Goal: Obtain resource: Download file/media

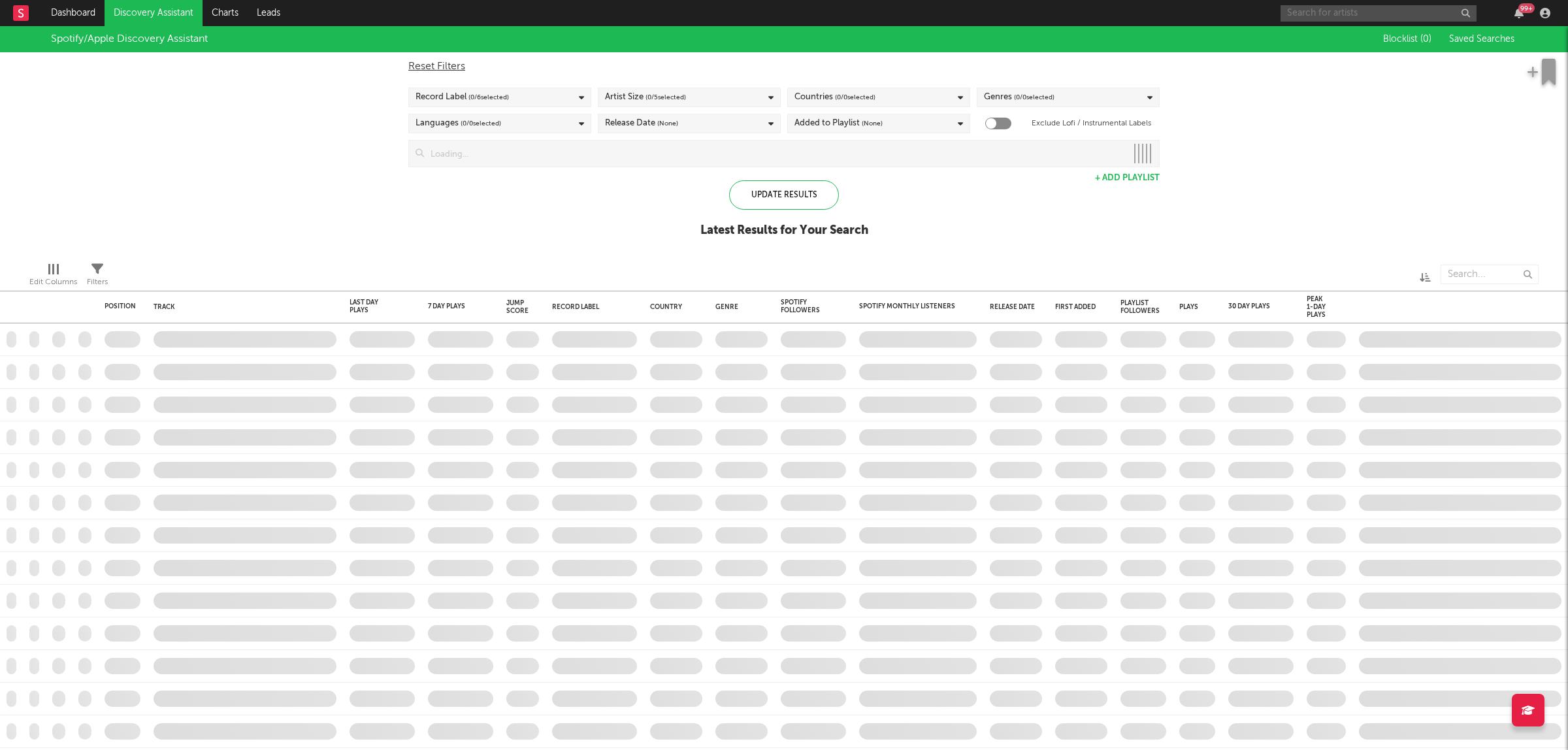
click at [1314, 14] on input "text" at bounding box center [1378, 13] width 196 height 16
type input "CAMO"
click at [1352, 12] on input "CAMO" at bounding box center [1378, 13] width 196 height 16
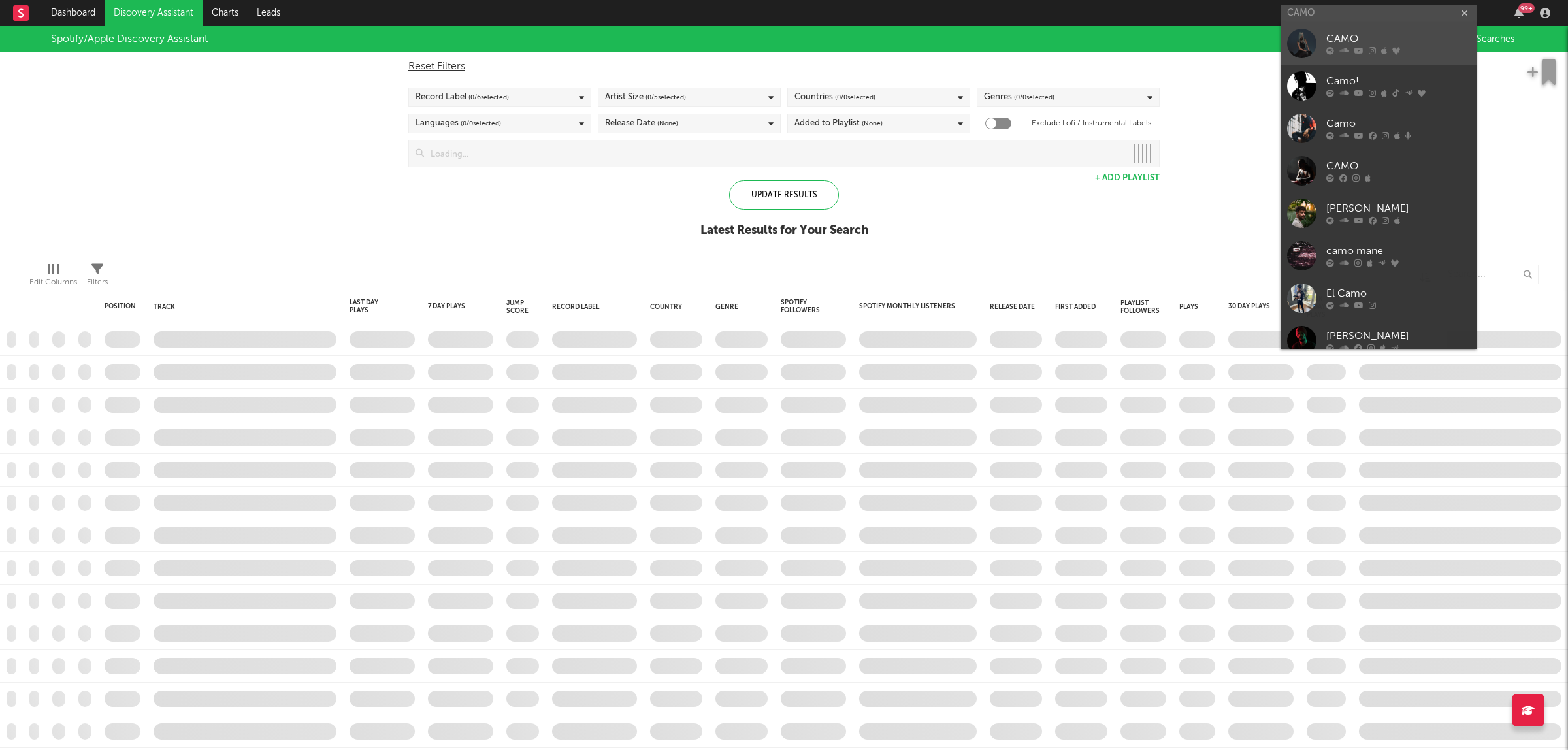
click at [1353, 31] on div "CAMO" at bounding box center [1398, 39] width 144 height 16
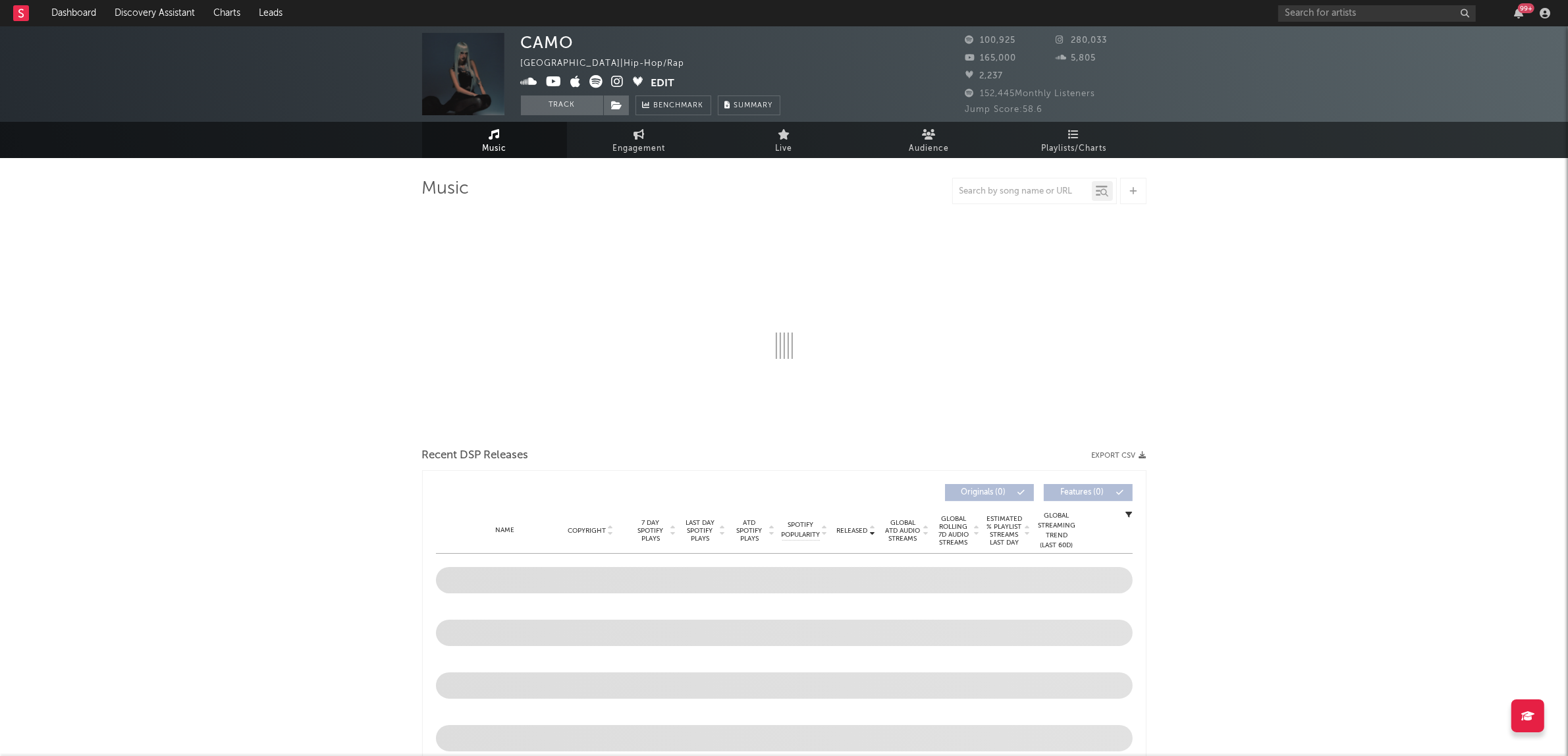
select select "6m"
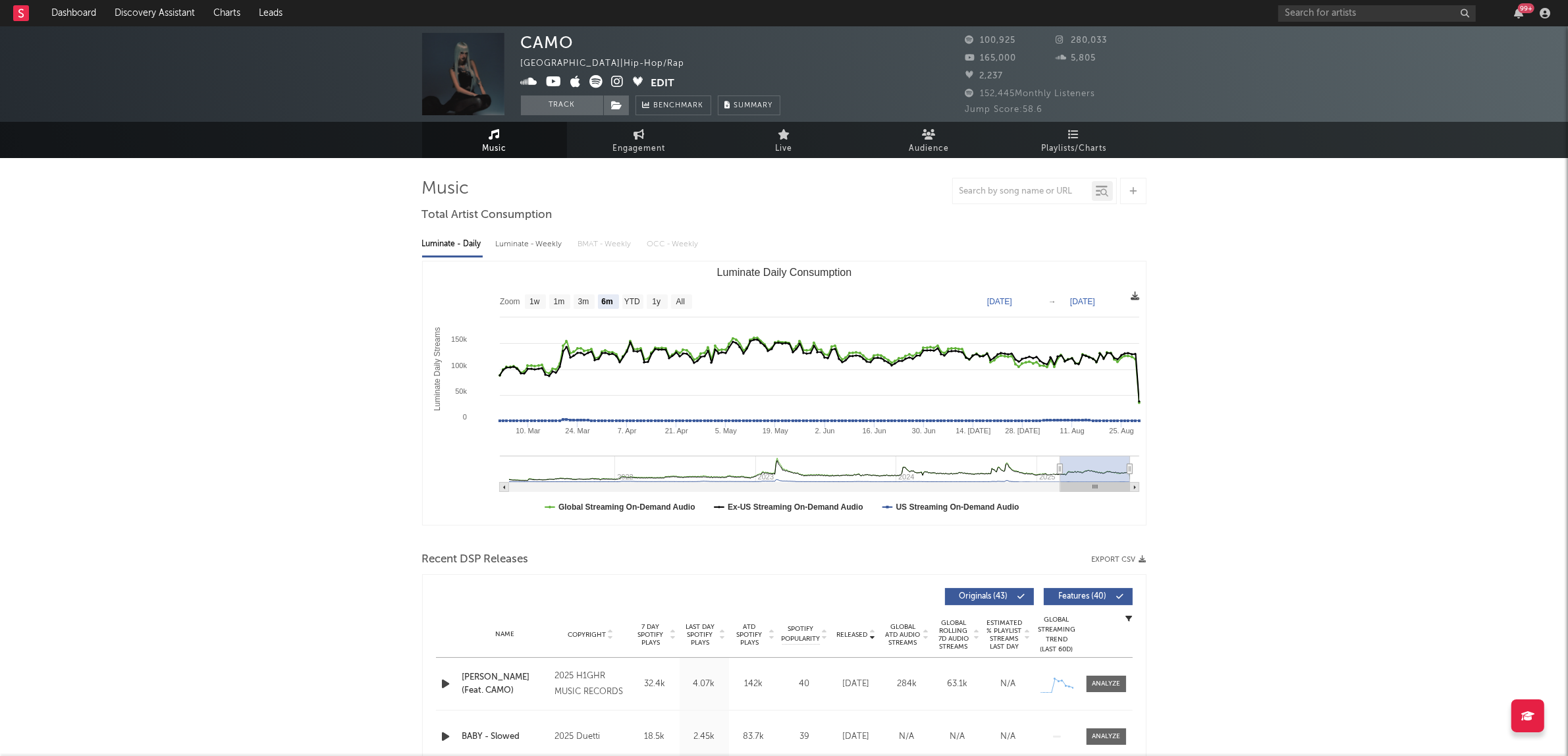
click at [1137, 294] on icon at bounding box center [1136, 296] width 9 height 9
click at [1131, 293] on icon at bounding box center [1136, 296] width 9 height 9
click at [1120, 306] on span "Download as CSV" at bounding box center [1068, 308] width 132 height 23
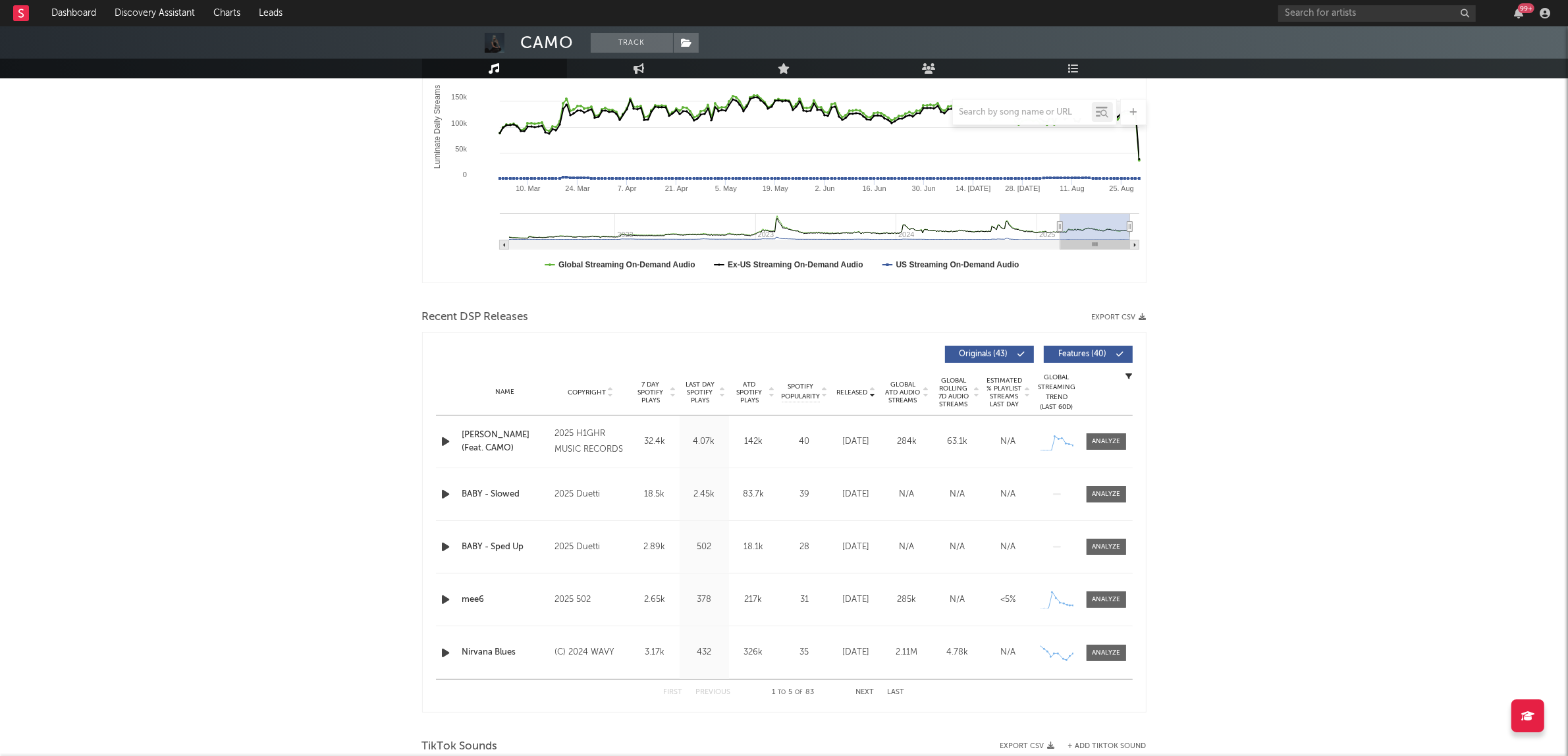
scroll to position [247, 0]
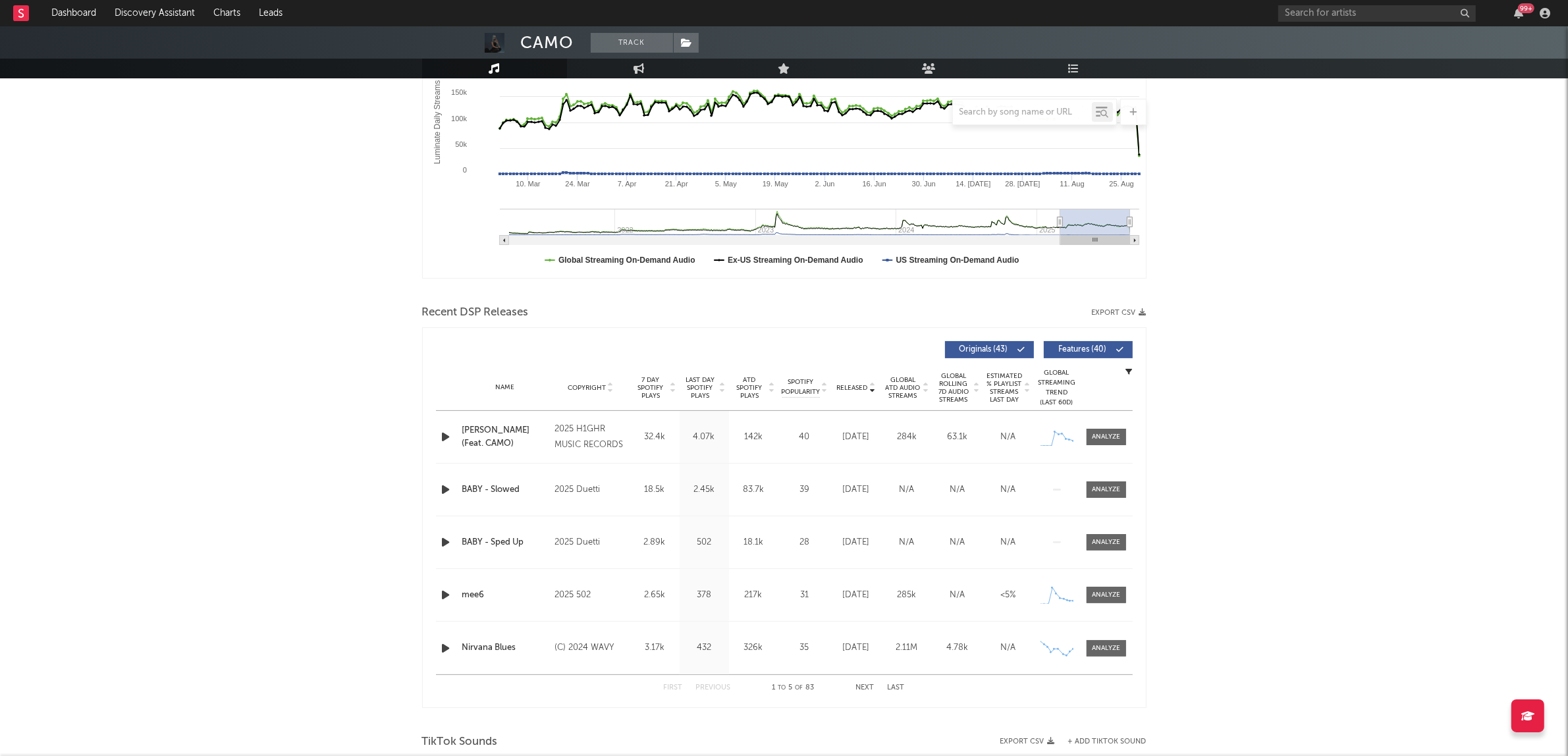
click at [928, 388] on icon at bounding box center [927, 390] width 7 height 5
click at [864, 689] on button "Next" at bounding box center [865, 688] width 18 height 7
click at [1104, 433] on div at bounding box center [1106, 437] width 28 height 10
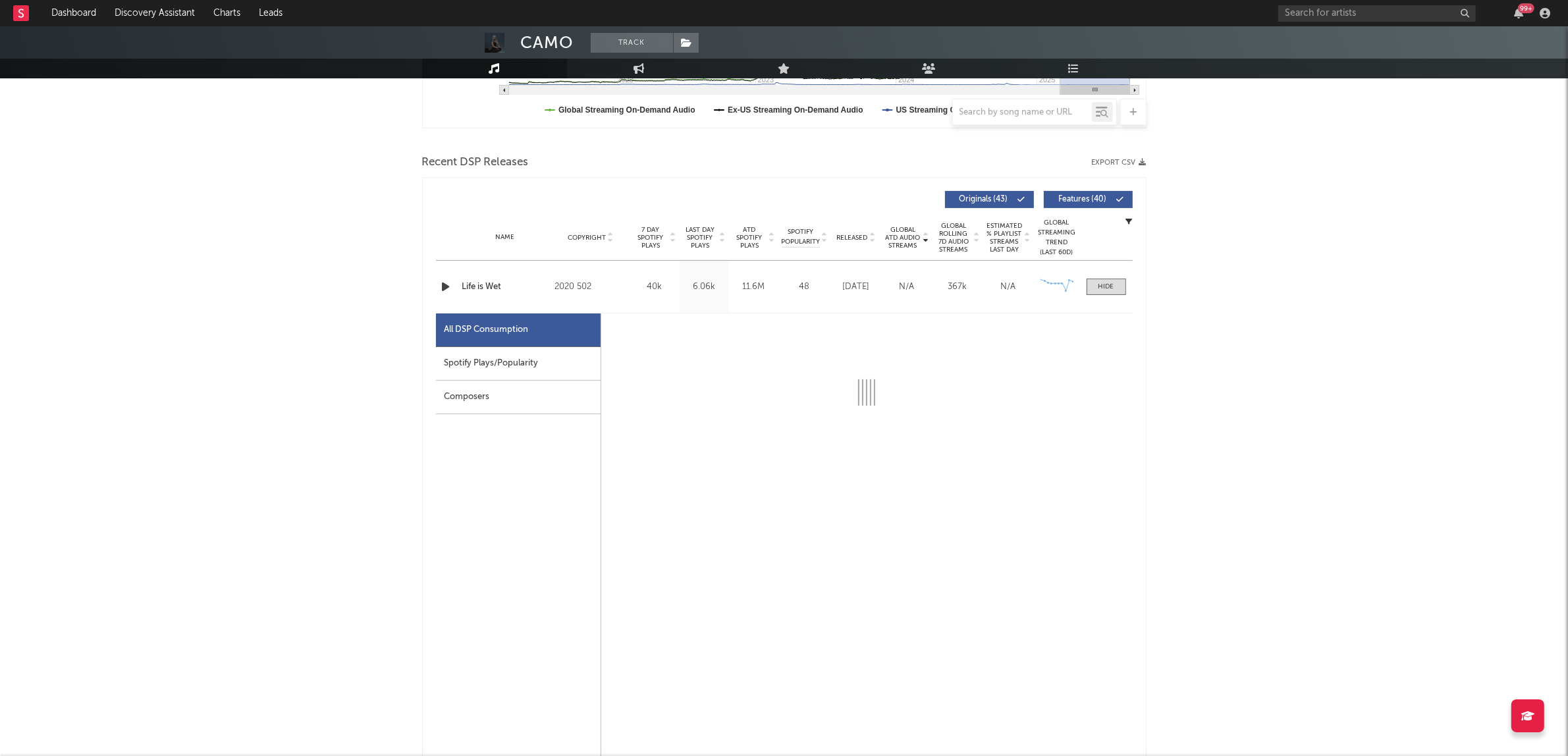
scroll to position [411, 0]
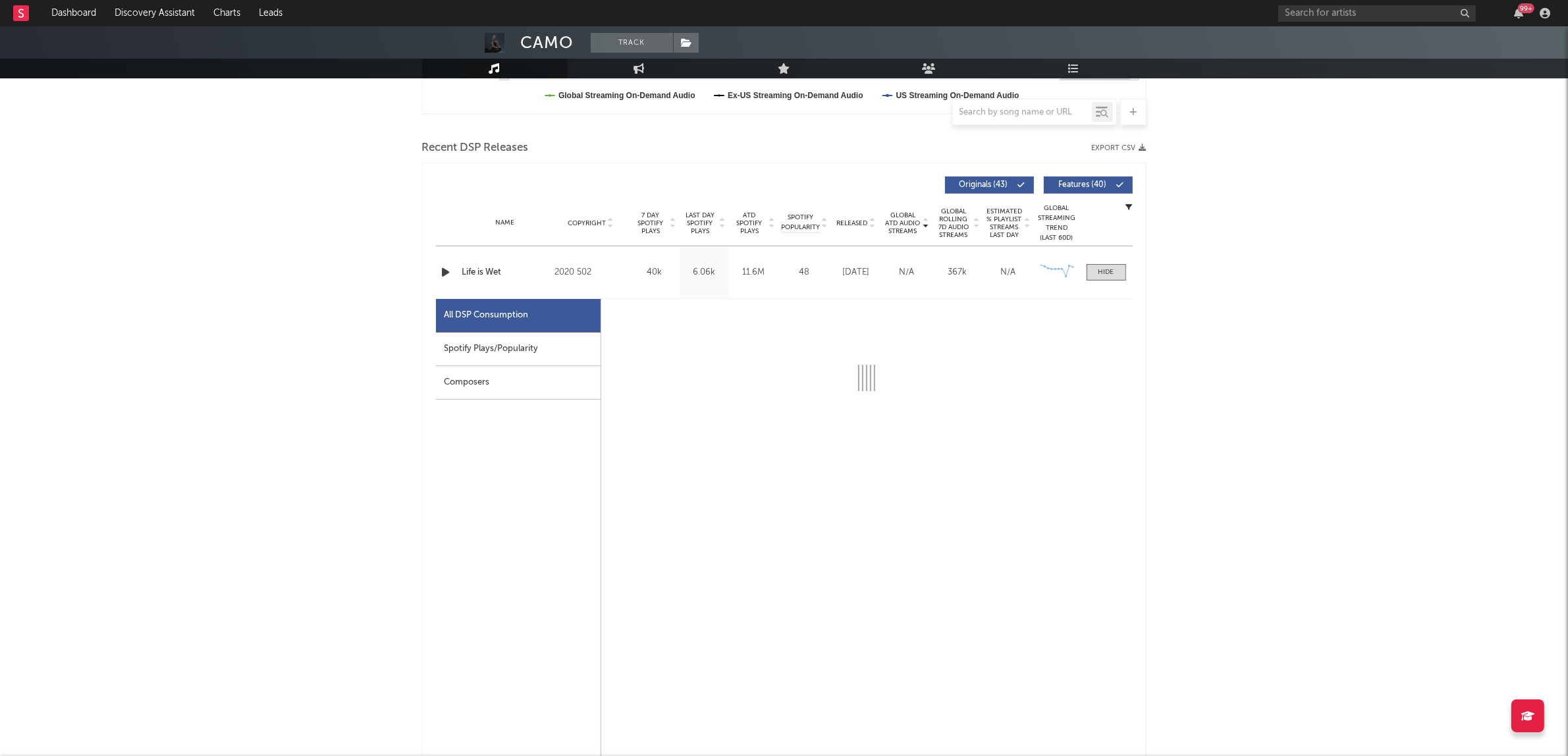
select select "6m"
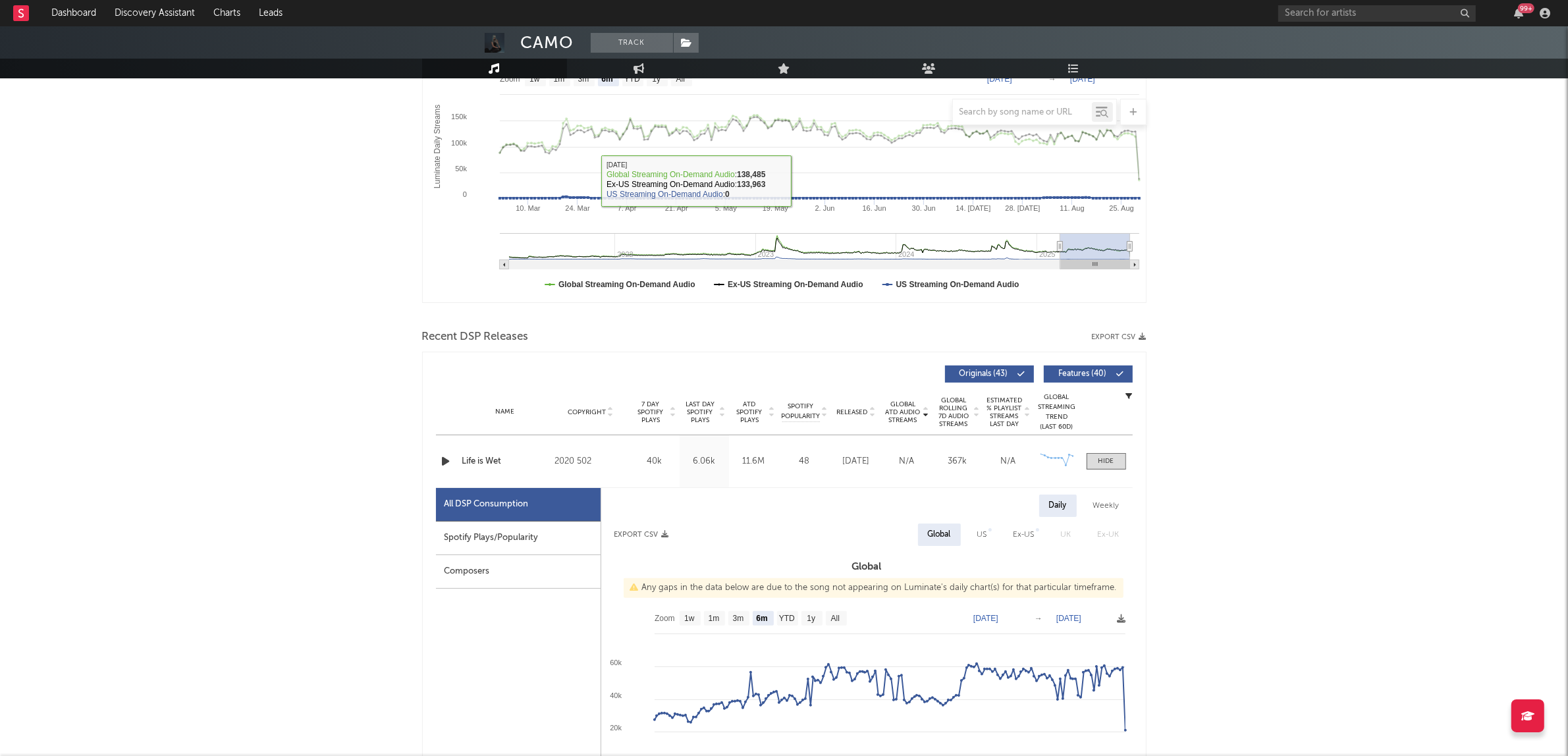
scroll to position [247, 0]
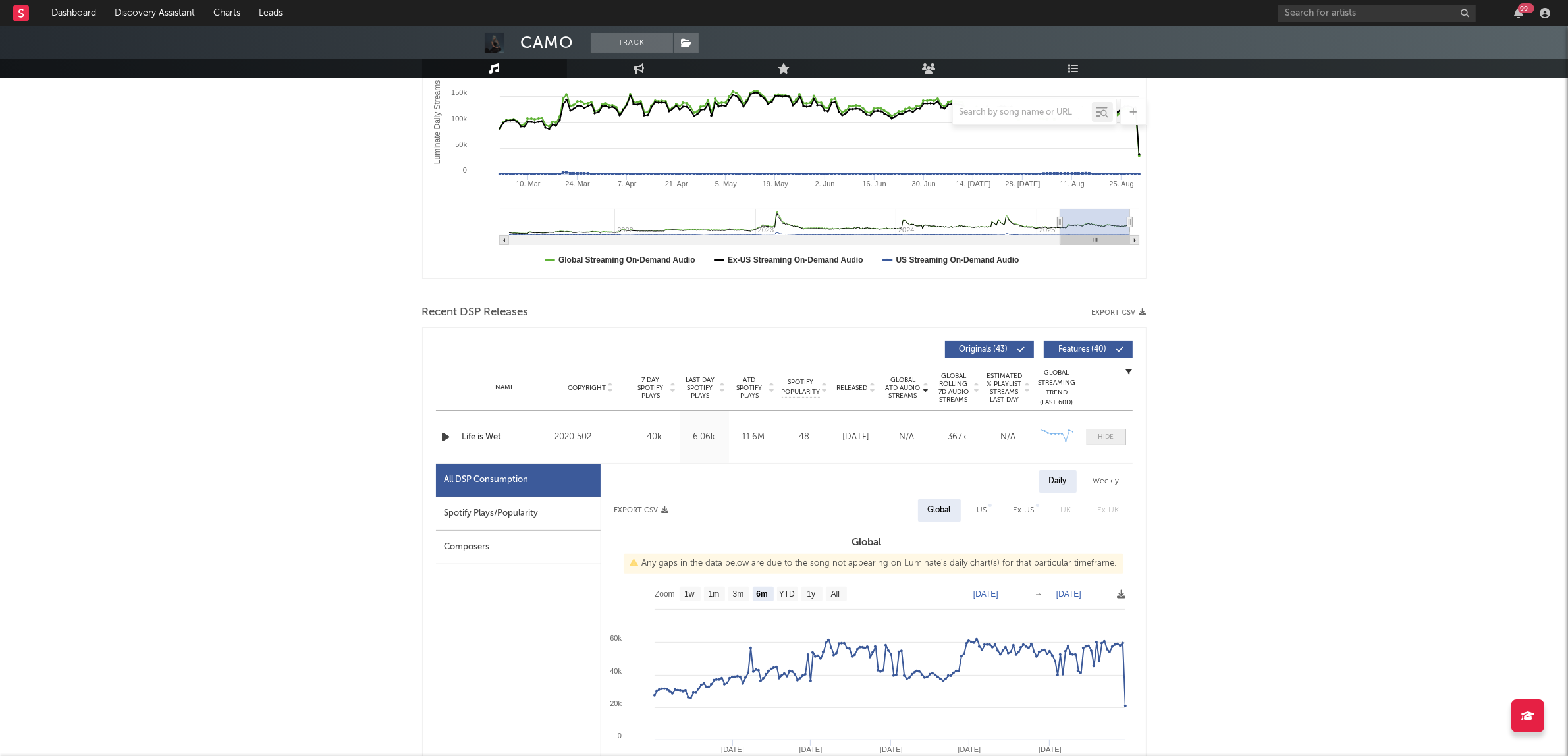
click at [1103, 435] on div at bounding box center [1107, 437] width 16 height 10
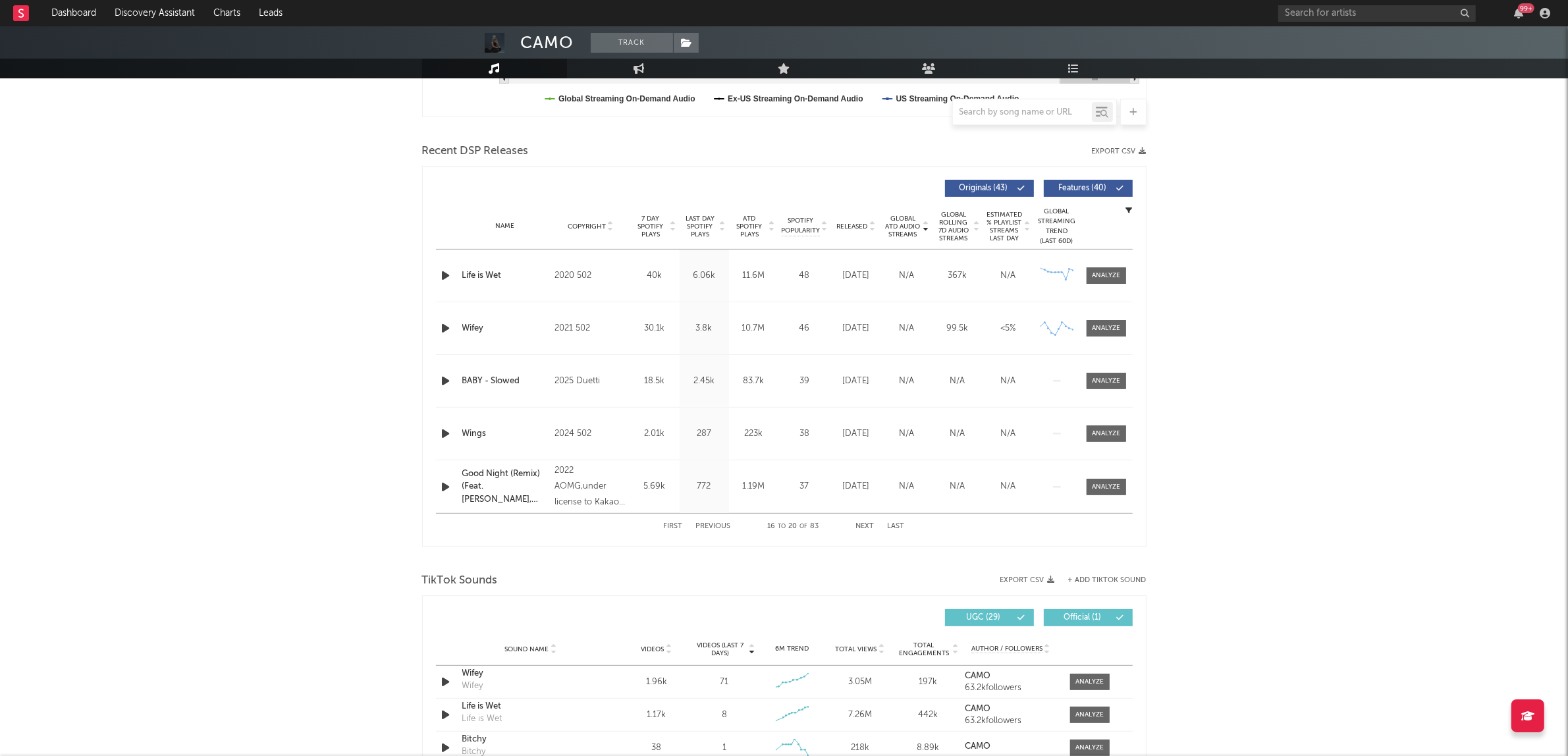
scroll to position [329, 0]
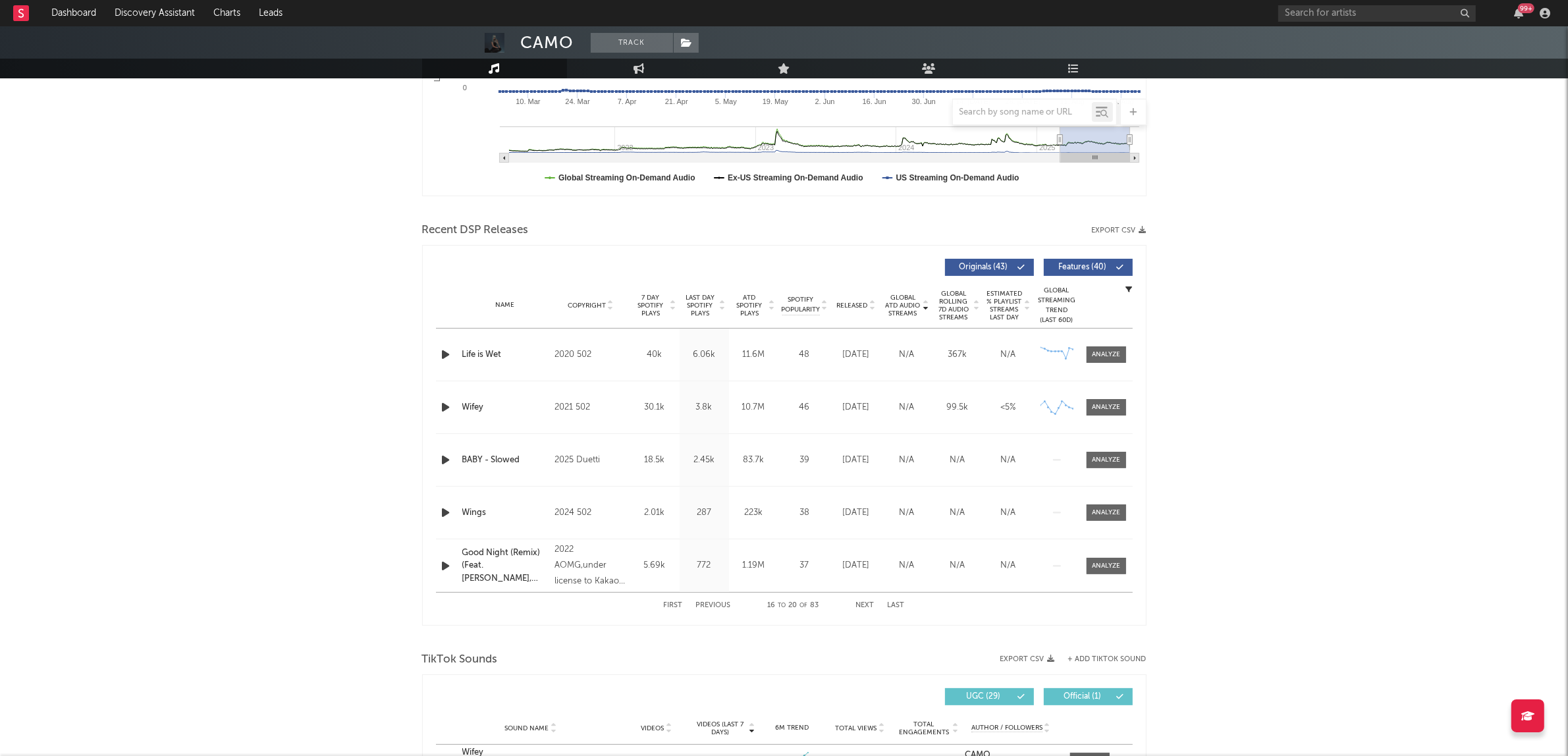
click at [864, 600] on div "First Previous 16 to 20 of 83 Next Last" at bounding box center [784, 605] width 241 height 25
click at [863, 603] on button "Next" at bounding box center [865, 606] width 18 height 7
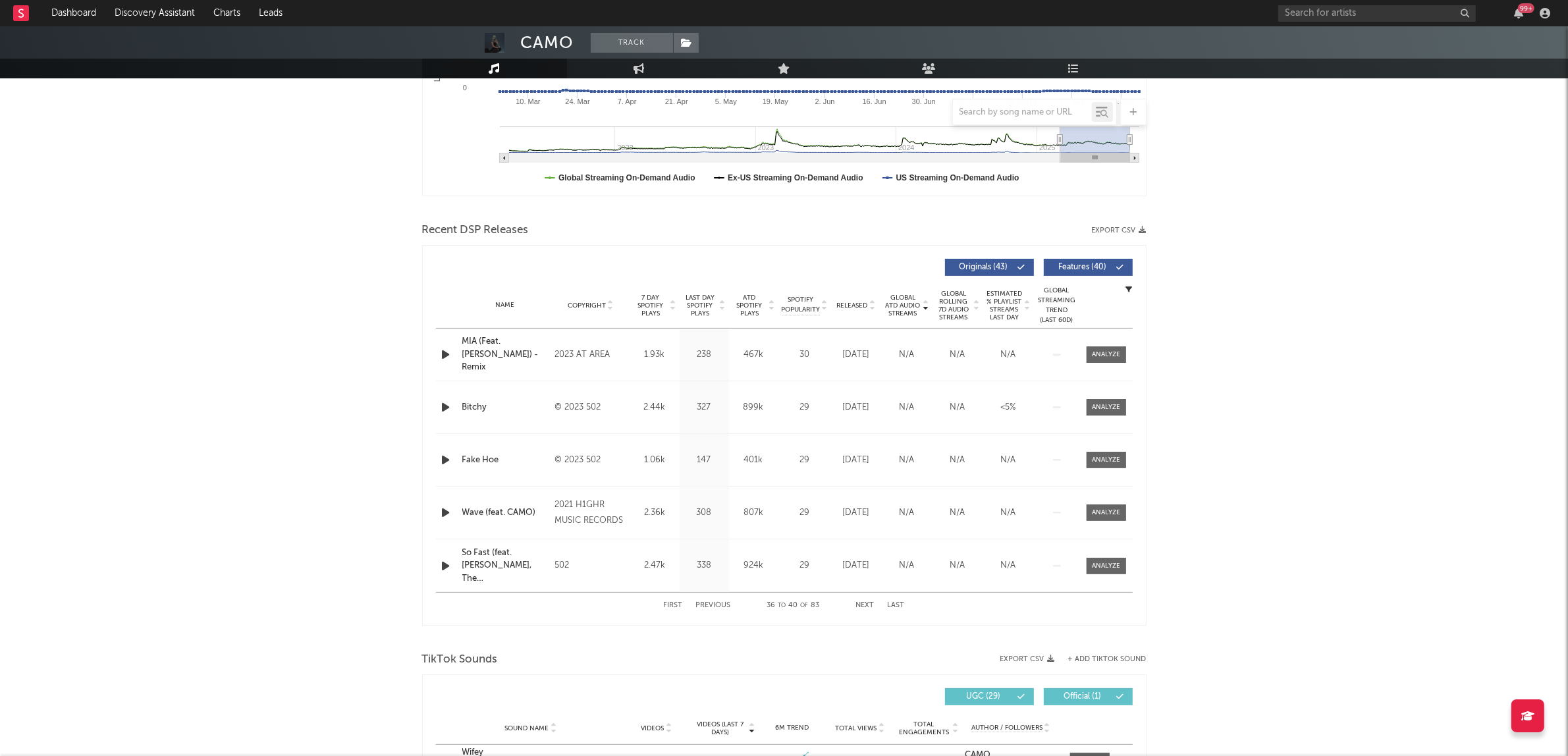
click at [863, 603] on button "Next" at bounding box center [865, 606] width 18 height 7
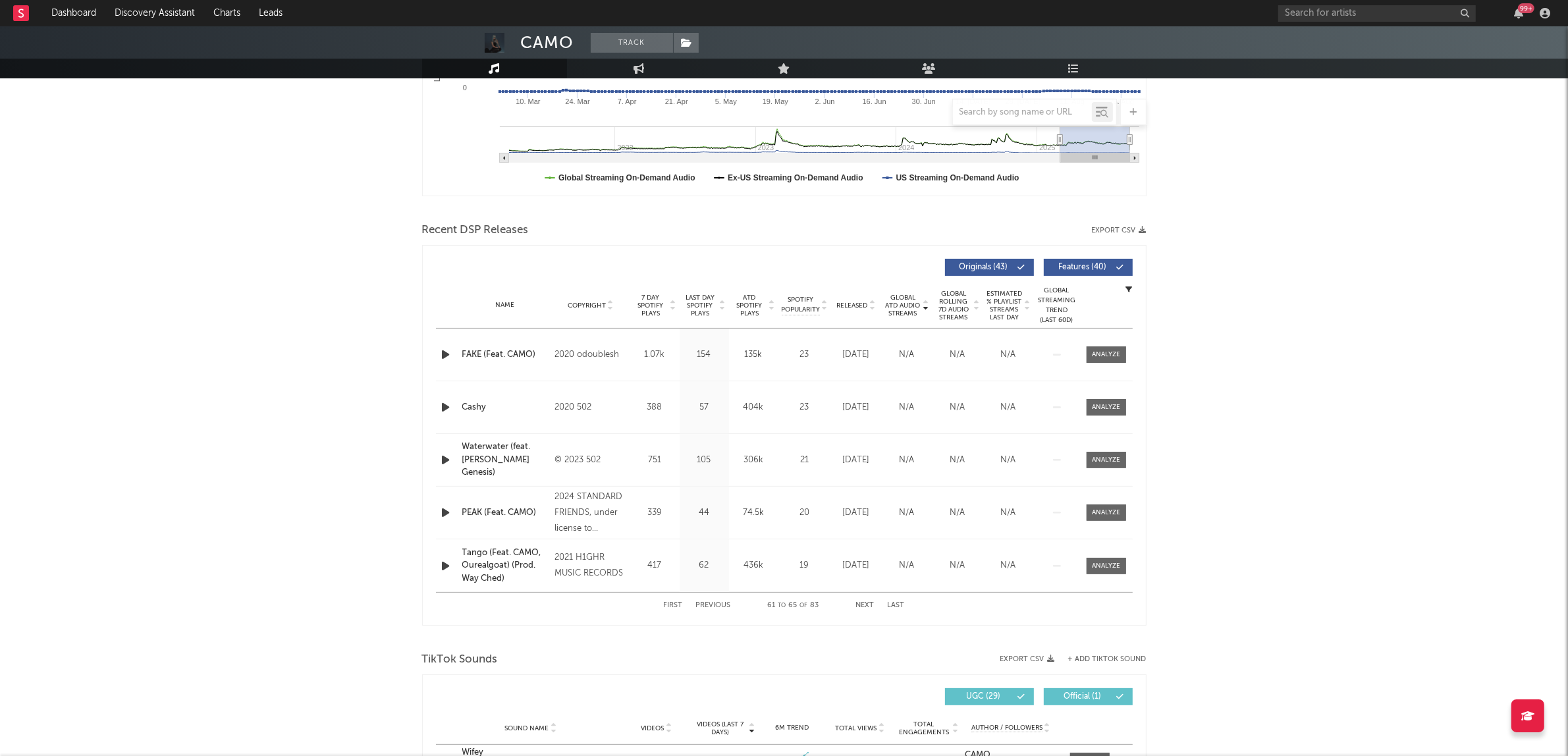
click at [863, 603] on button "Next" at bounding box center [865, 606] width 18 height 7
click at [867, 608] on button "Next" at bounding box center [865, 606] width 18 height 7
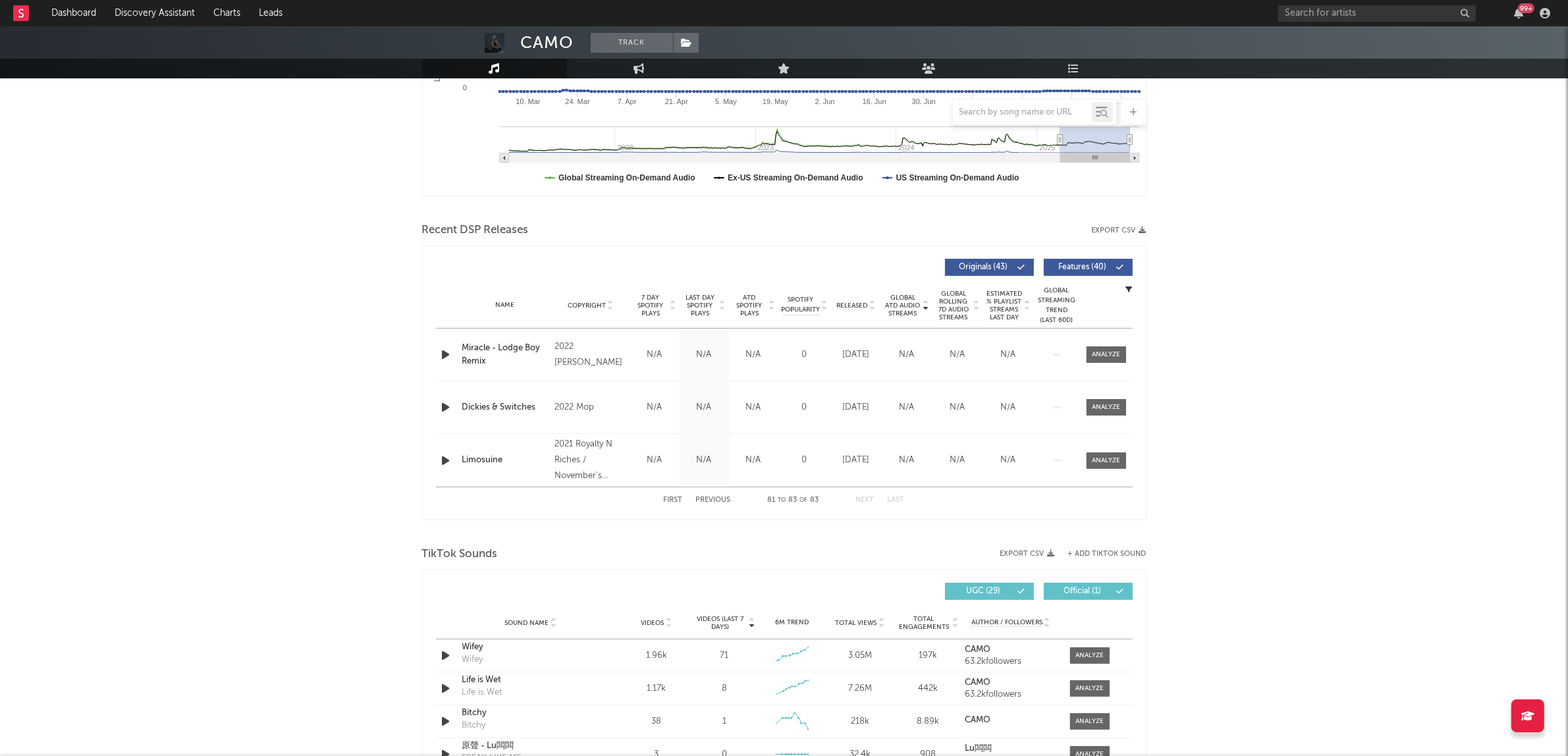
click at [662, 505] on div "First Previous 81 to 83 of 83 Next Last" at bounding box center [784, 500] width 696 height 26
click at [668, 498] on button "First" at bounding box center [674, 500] width 19 height 7
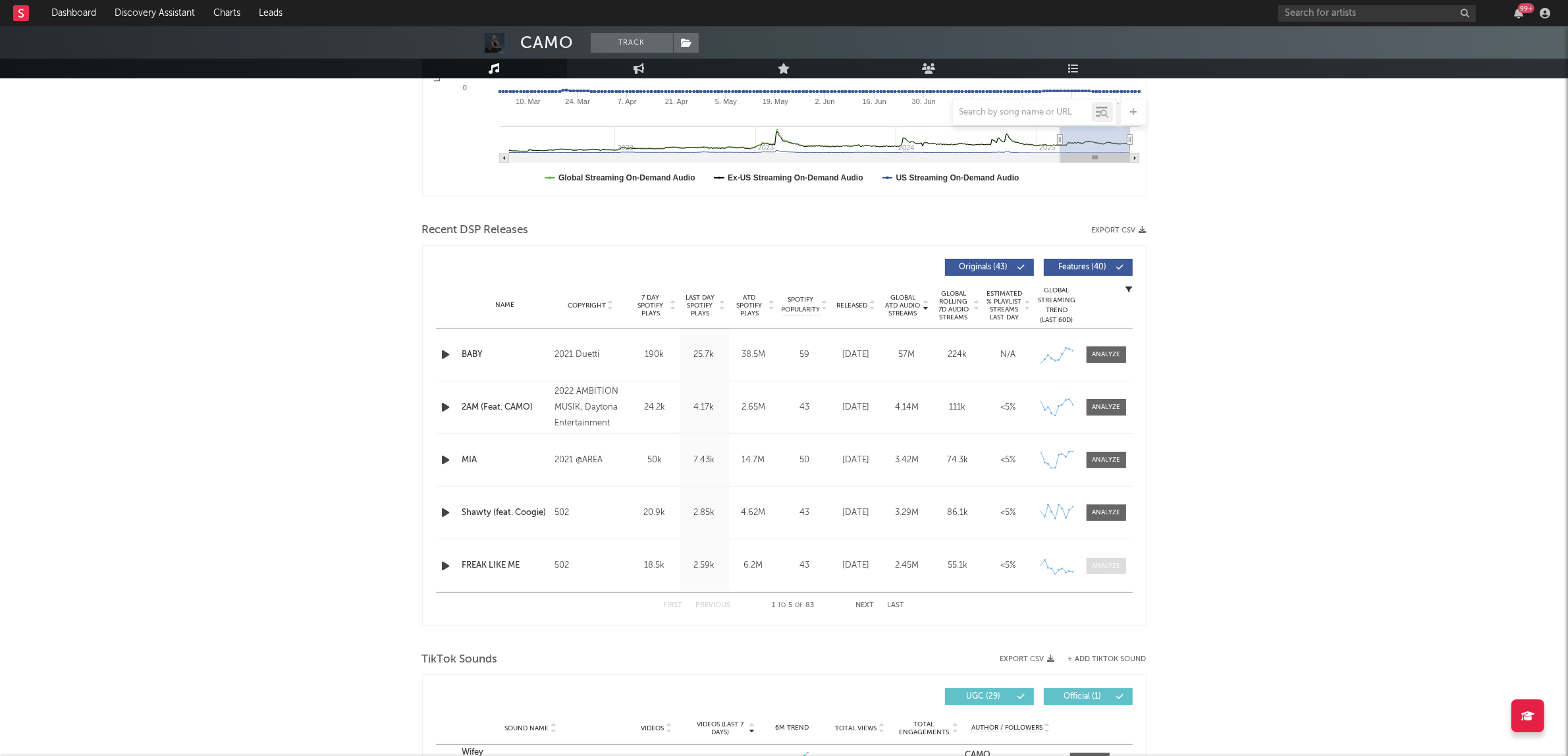
click at [1104, 564] on div at bounding box center [1106, 565] width 28 height 10
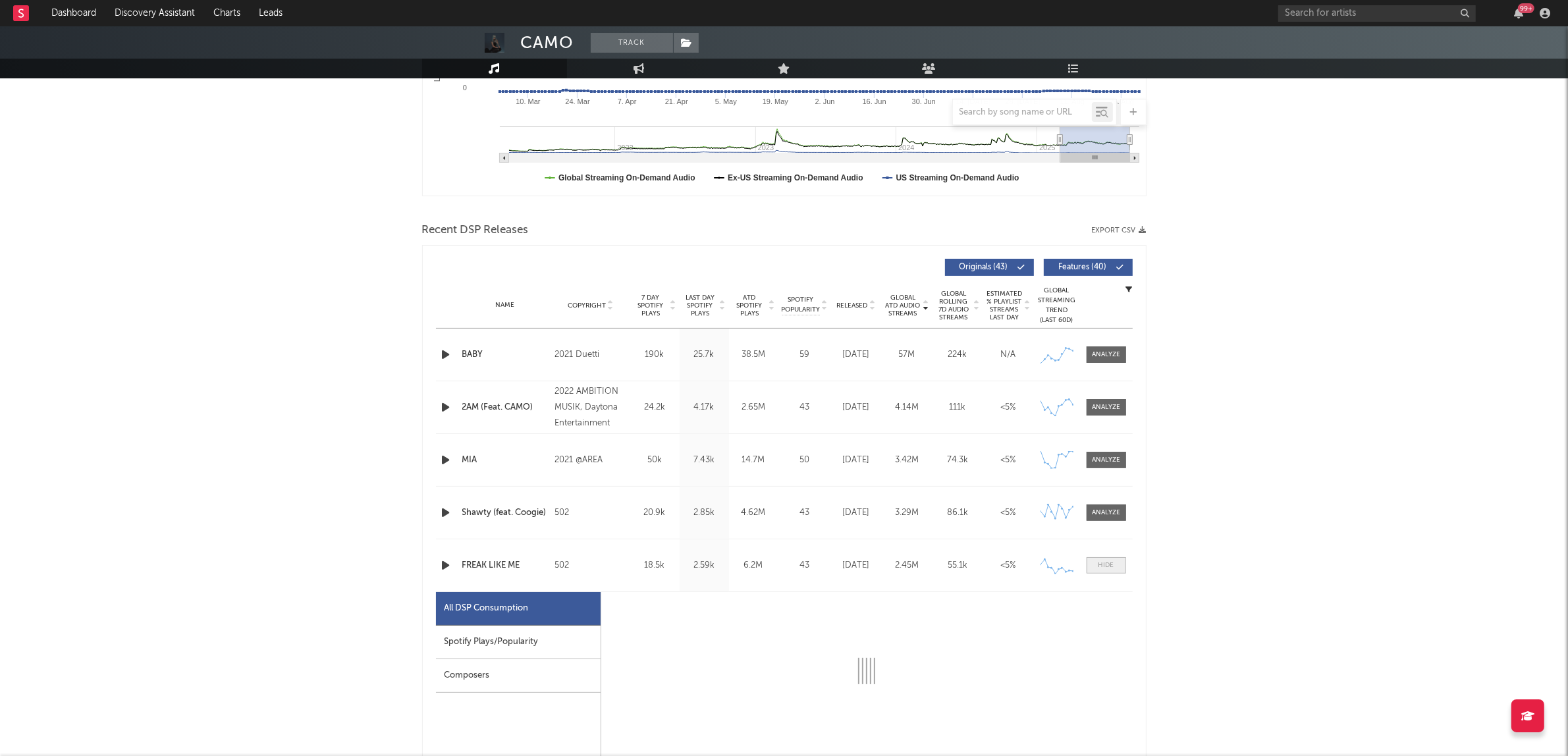
scroll to position [659, 0]
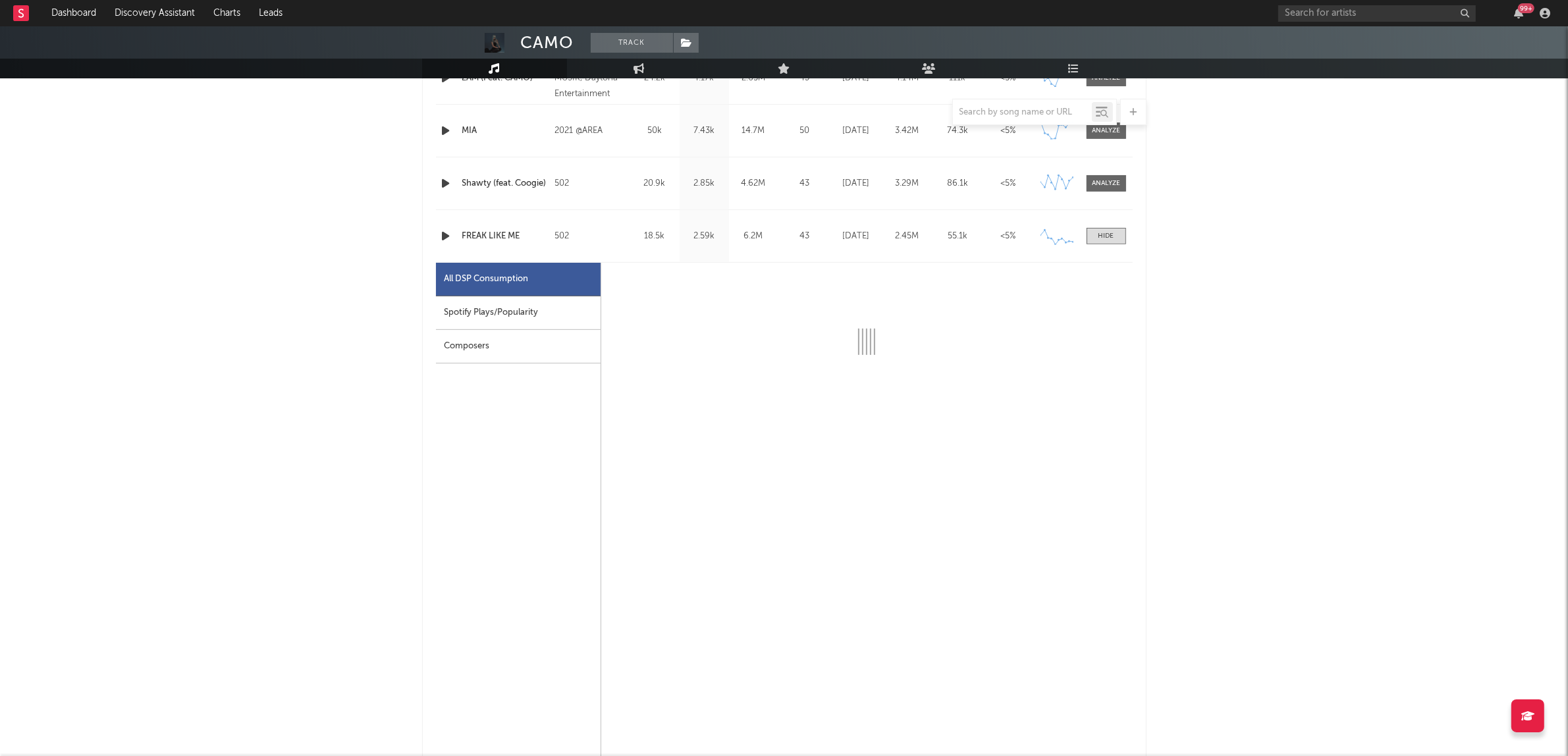
select select "6m"
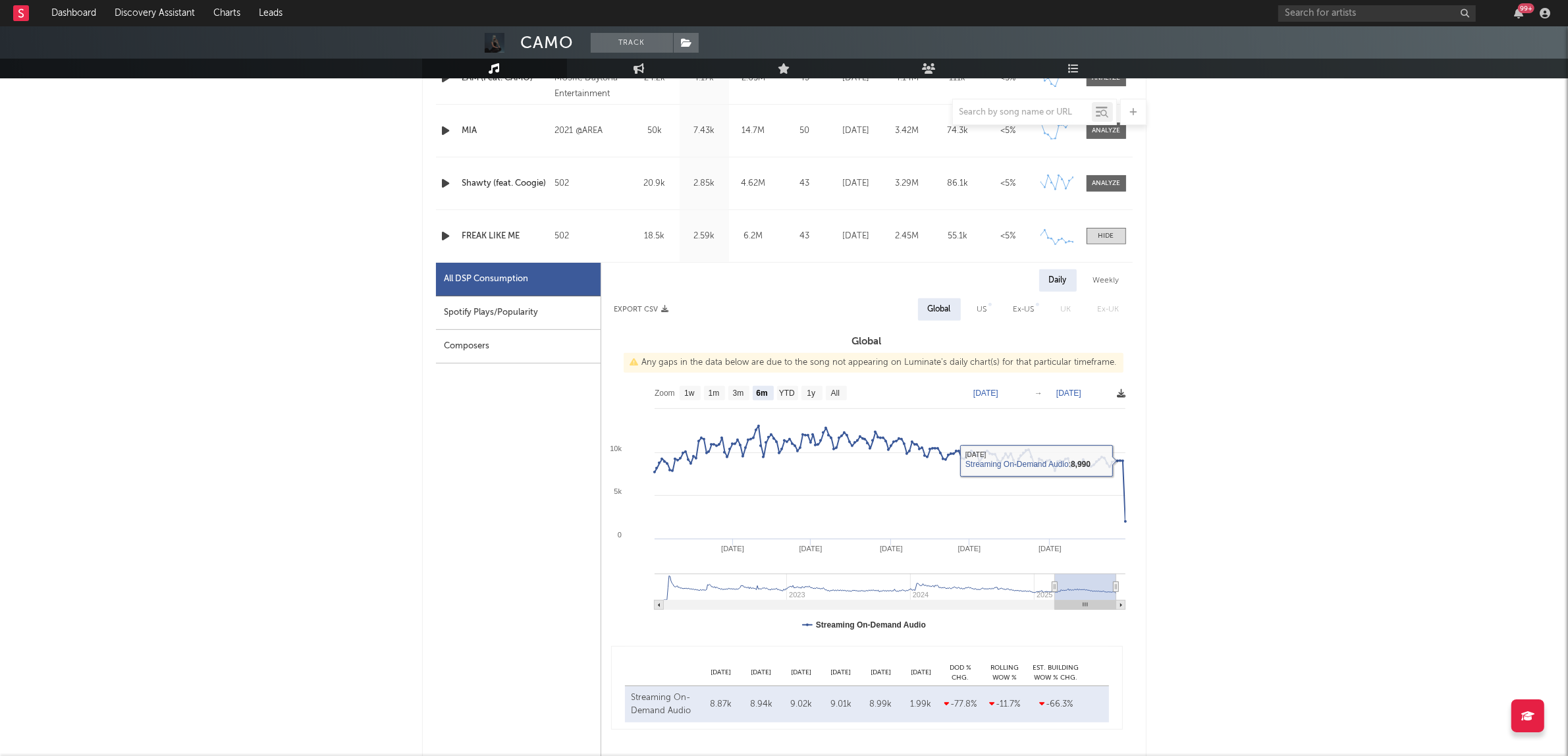
click at [1120, 390] on icon at bounding box center [1122, 394] width 9 height 9
click at [1097, 396] on span "Download as CSV" at bounding box center [1057, 405] width 132 height 23
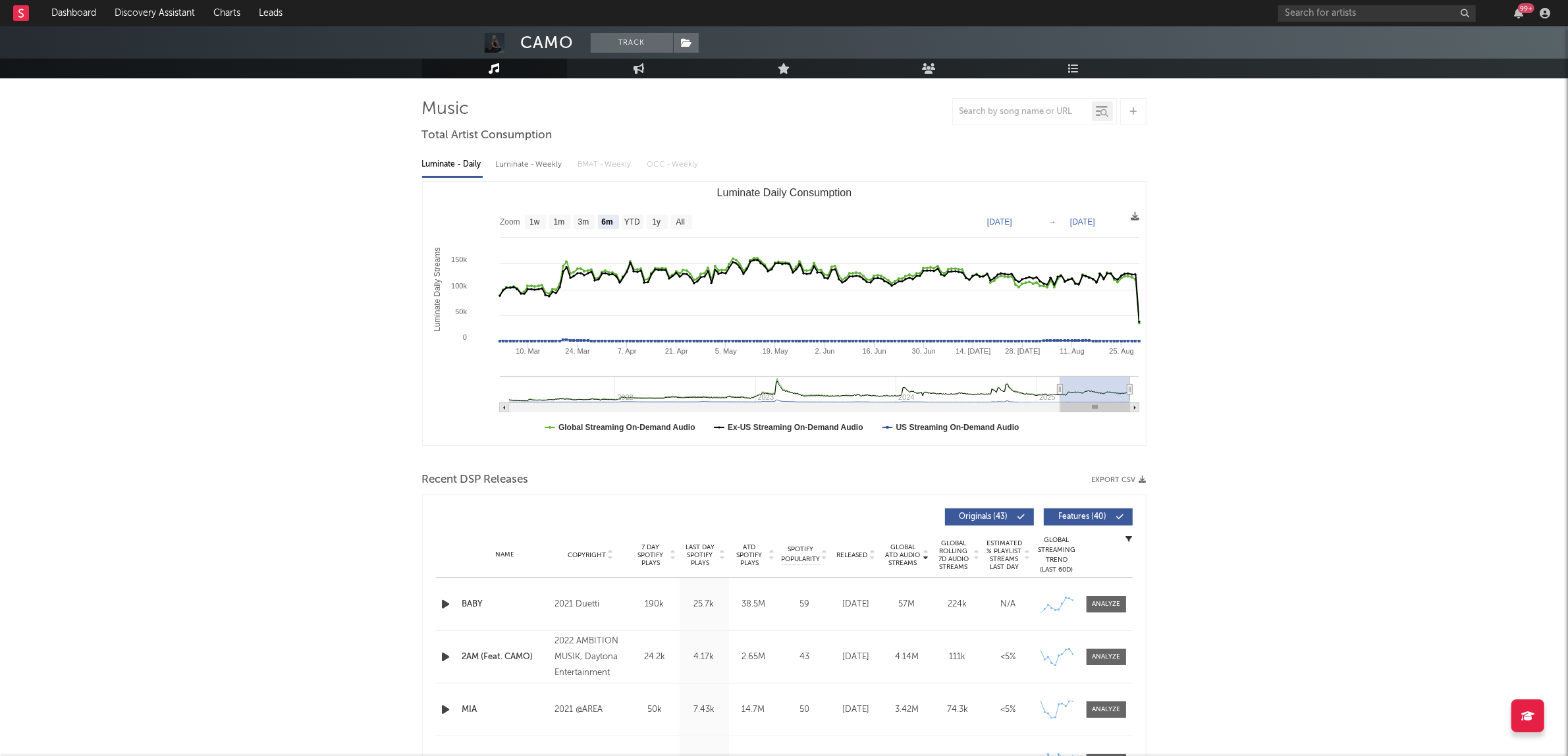
scroll to position [0, 0]
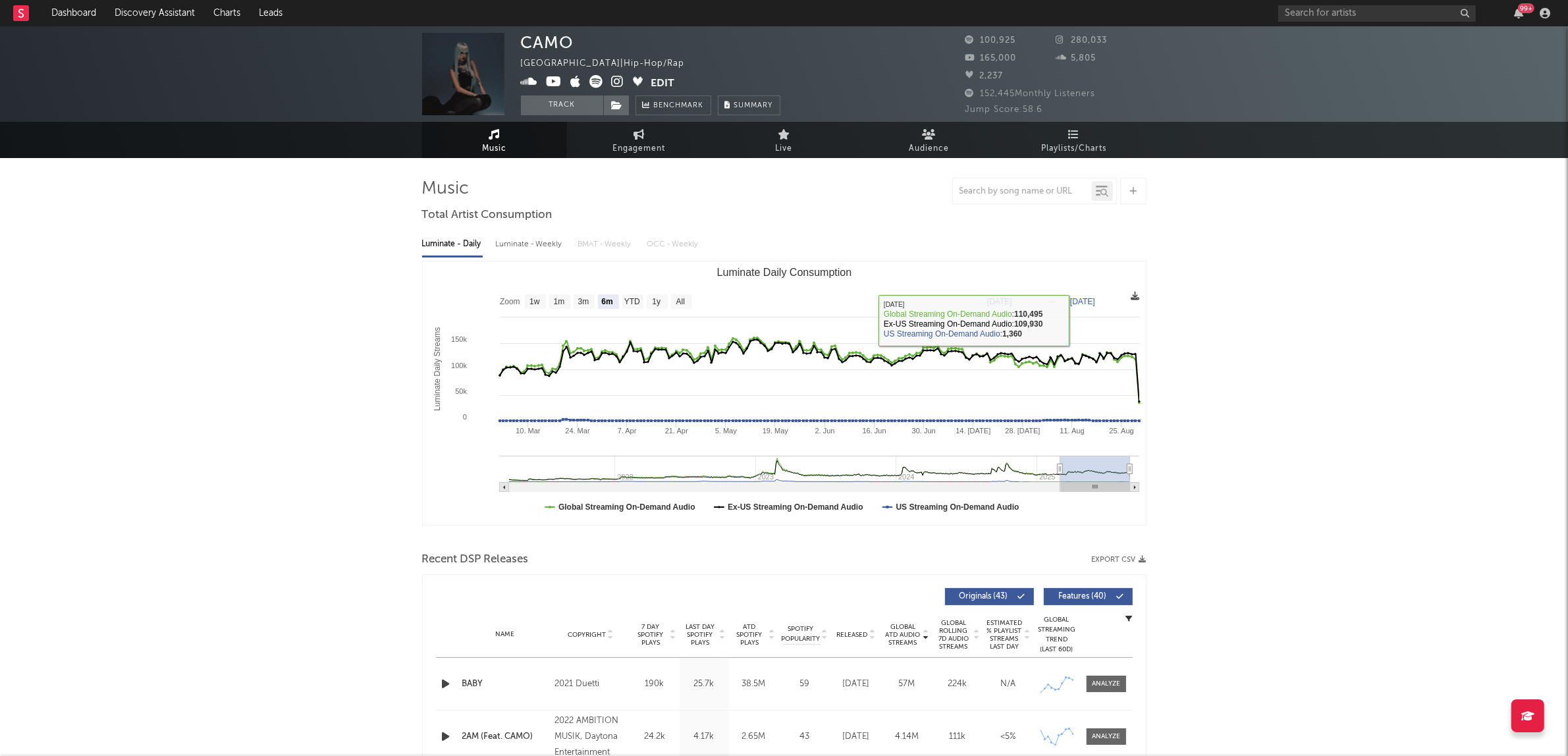
click at [1138, 293] on icon at bounding box center [1136, 296] width 9 height 9
